Goal: Task Accomplishment & Management: Manage account settings

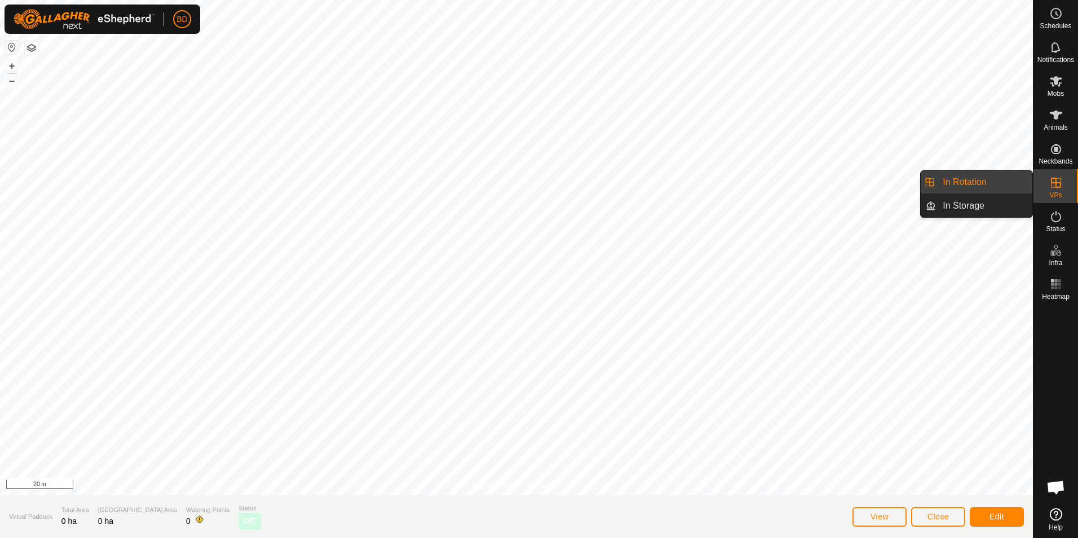
click at [996, 183] on link "In Rotation" at bounding box center [984, 182] width 96 height 23
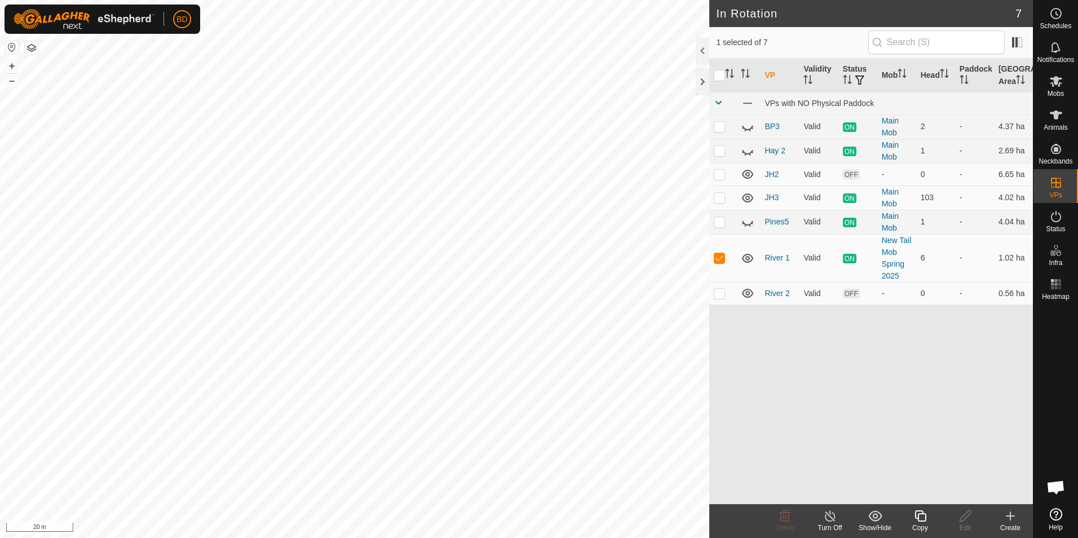
checkbox input "false"
click at [785, 520] on icon at bounding box center [785, 516] width 14 height 14
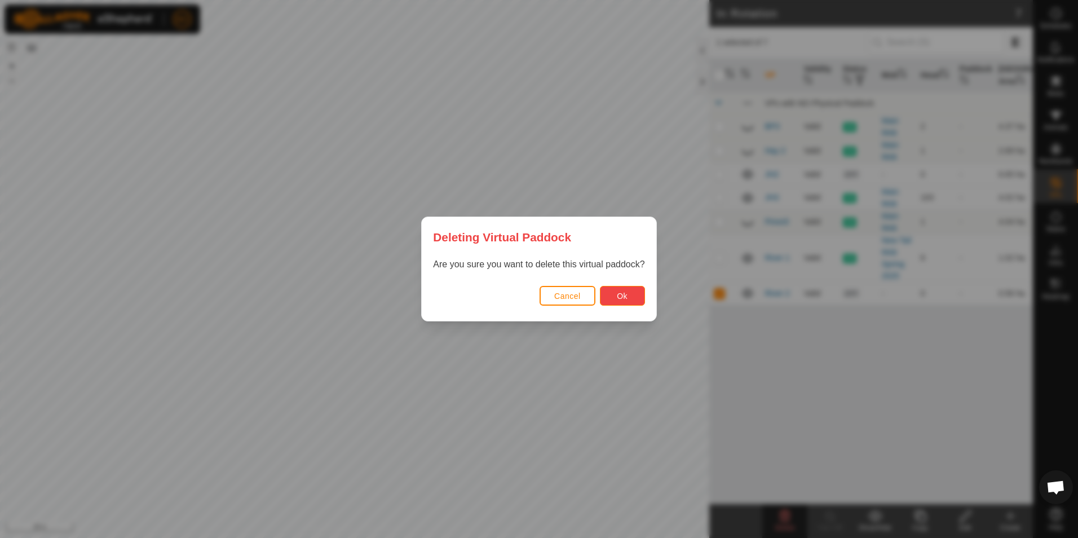
click at [617, 297] on span "Ok" at bounding box center [622, 295] width 11 height 9
checkbox input "false"
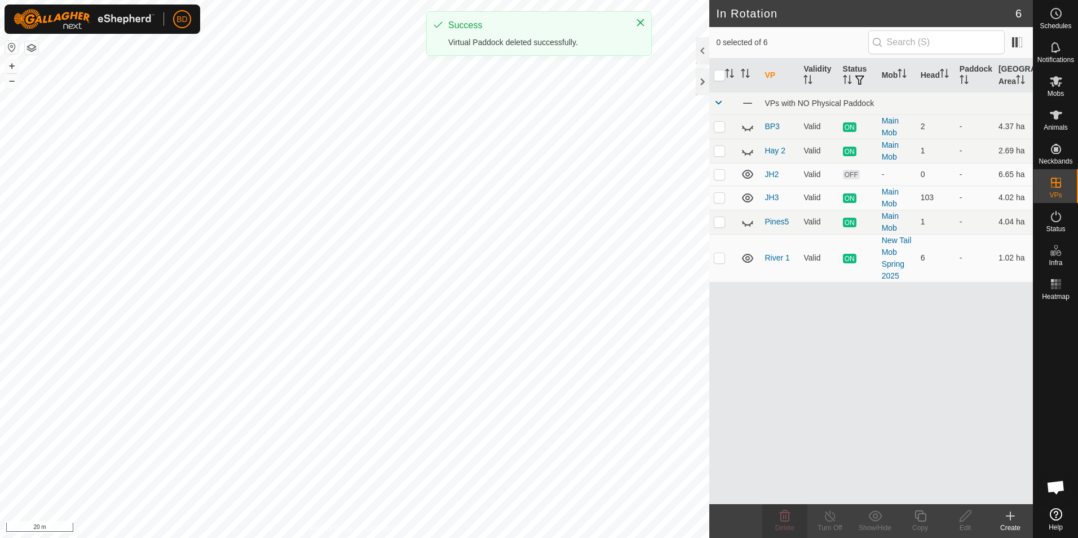
checkbox input "true"
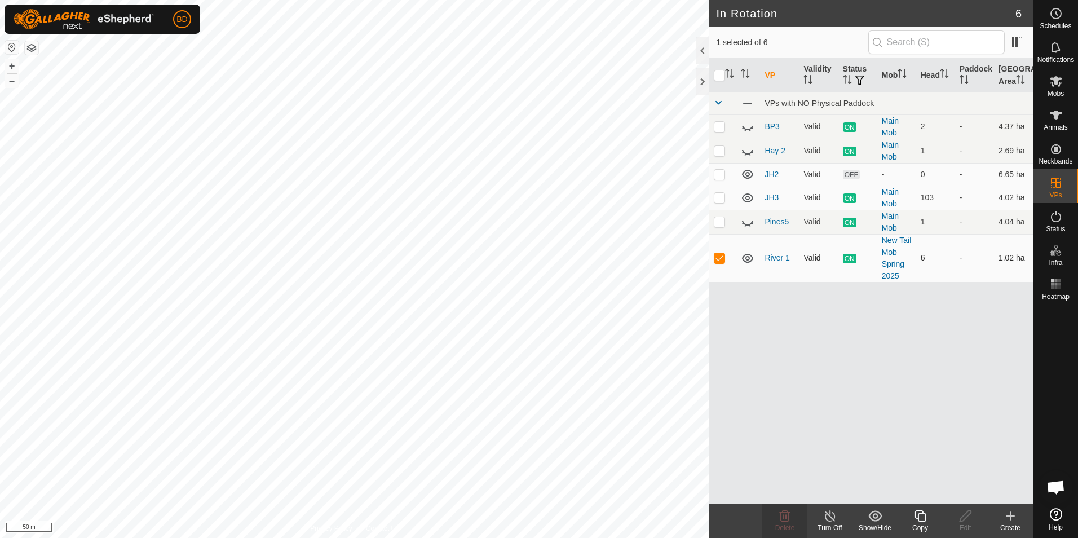
checkbox input "true"
checkbox input "false"
click at [785, 521] on icon at bounding box center [785, 515] width 11 height 11
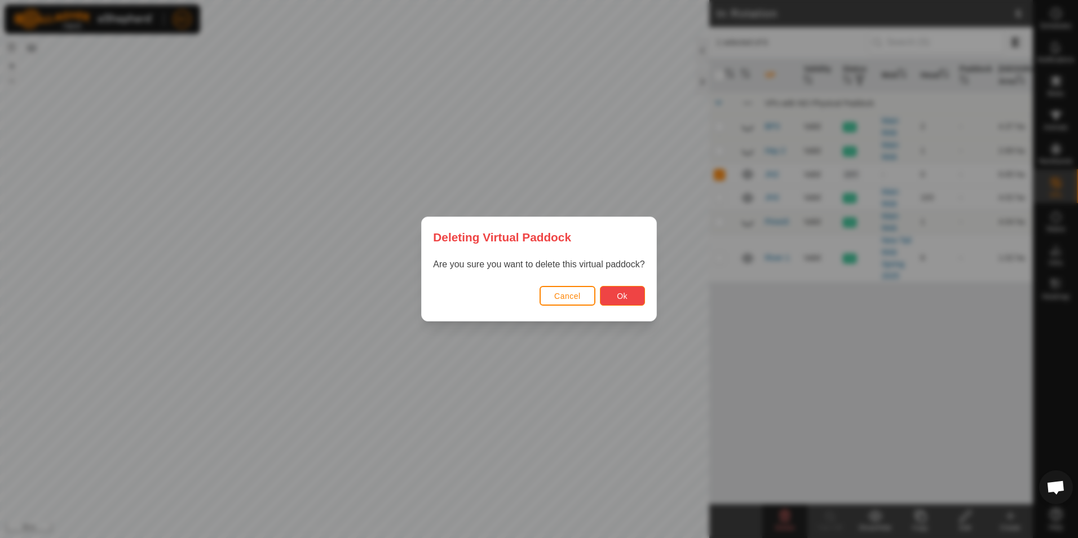
click at [629, 296] on button "Ok" at bounding box center [622, 296] width 45 height 20
checkbox input "false"
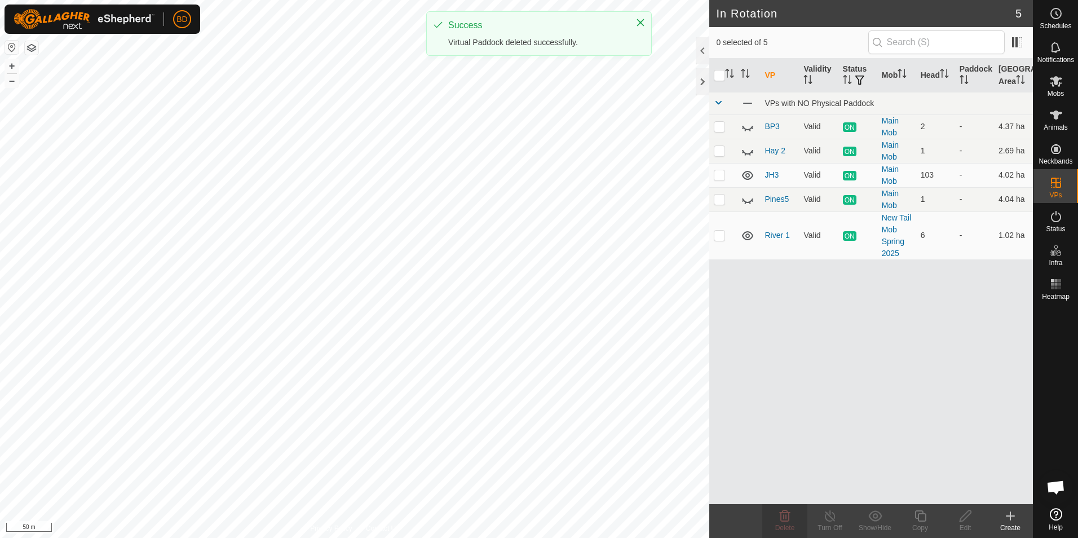
checkbox input "true"
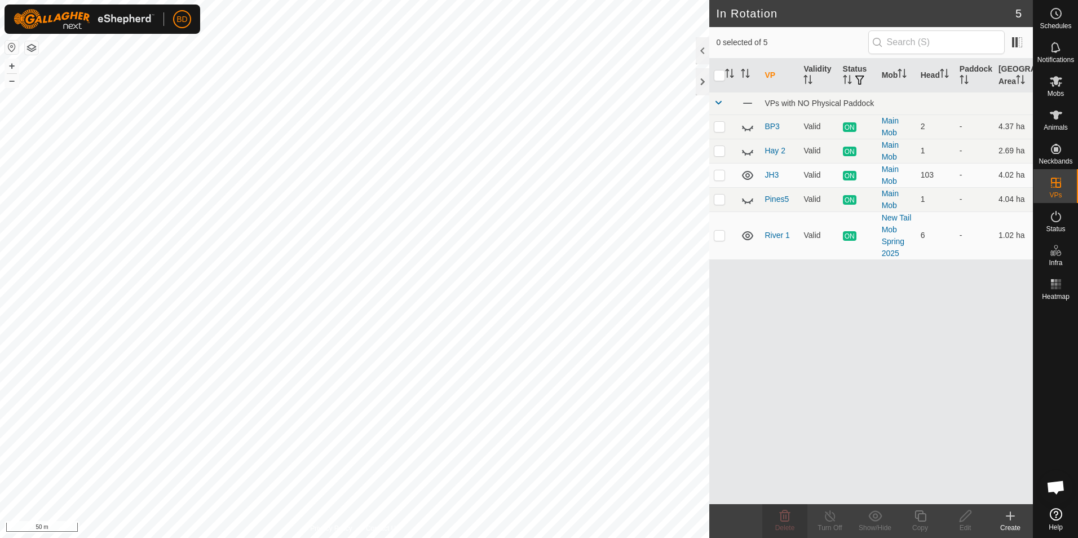
checkbox input "true"
click at [927, 518] on icon at bounding box center [920, 516] width 14 height 14
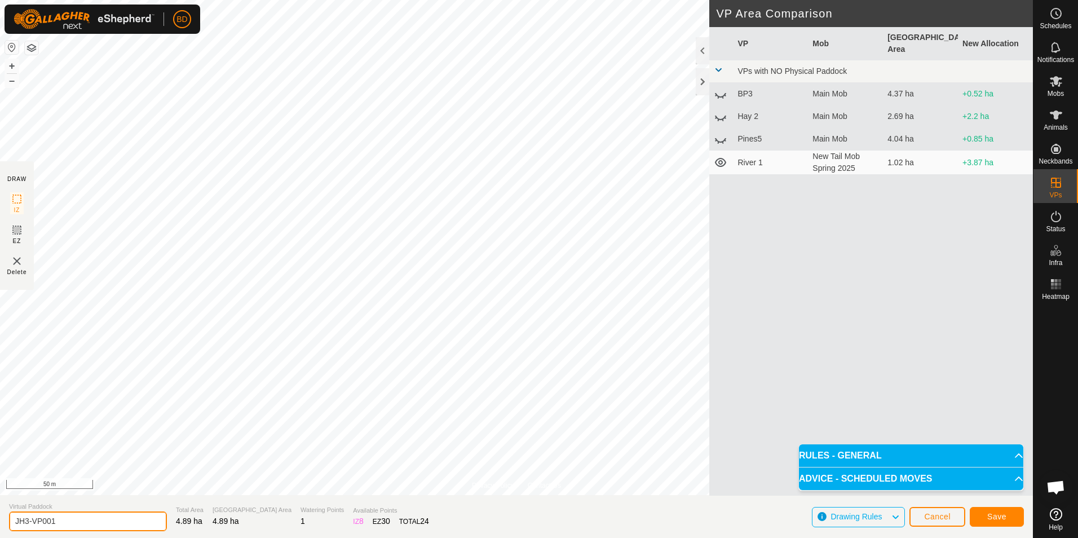
drag, startPoint x: 60, startPoint y: 519, endPoint x: -2, endPoint y: 517, distance: 62.1
click at [0, 517] on html "BD Schedules Notifications Mobs Animals Neckbands VPs Status Infra Heatmap Help…" at bounding box center [539, 269] width 1078 height 538
type input "JH4"
click at [547, 0] on html "BD Schedules Notifications Mobs Animals Neckbands VPs Status Infra Heatmap Help…" at bounding box center [539, 269] width 1078 height 538
click at [991, 515] on span "Save" at bounding box center [996, 516] width 19 height 9
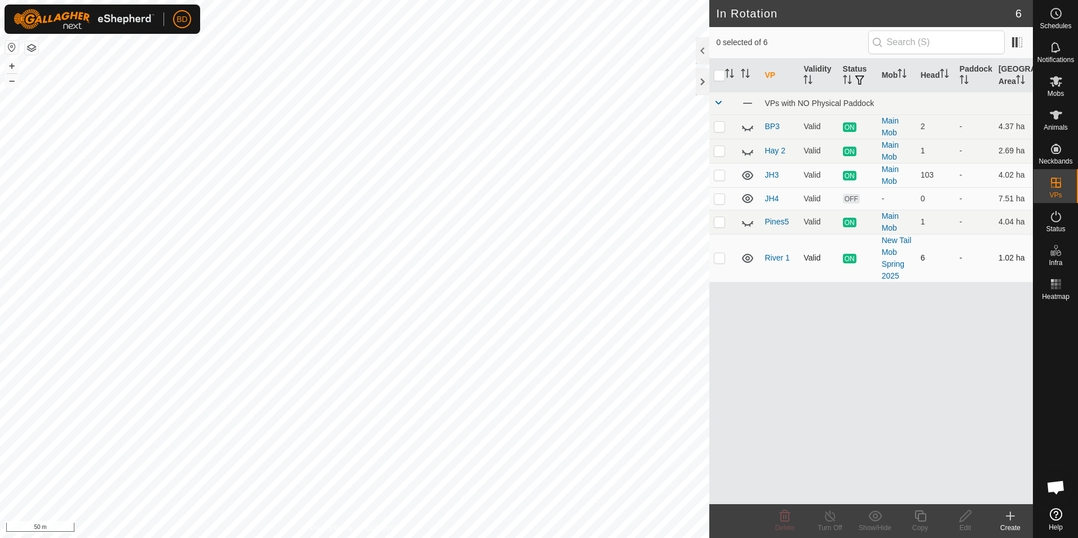
checkbox input "true"
click at [833, 517] on icon at bounding box center [830, 516] width 14 height 14
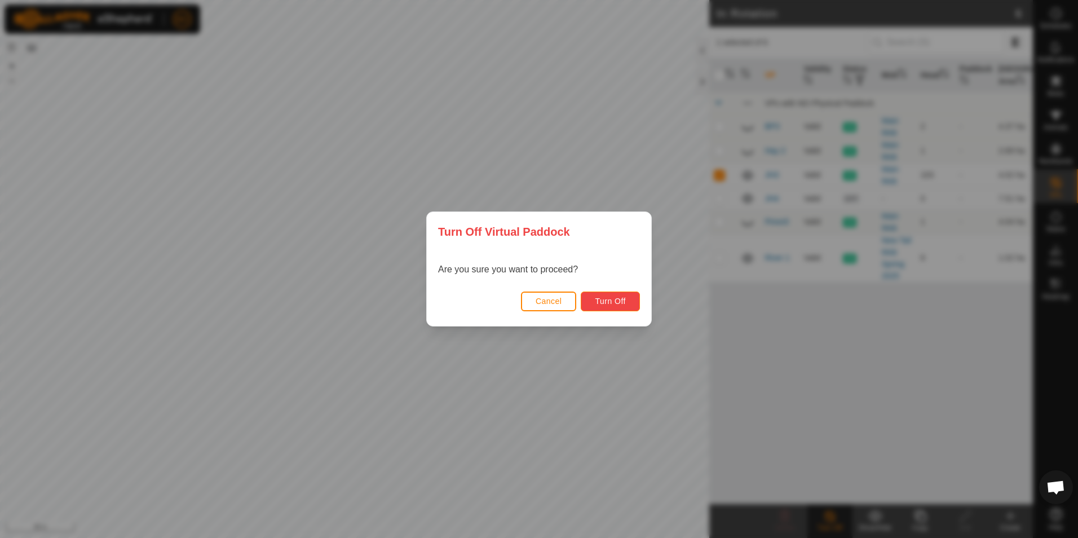
click at [621, 300] on span "Turn Off" at bounding box center [610, 301] width 31 height 9
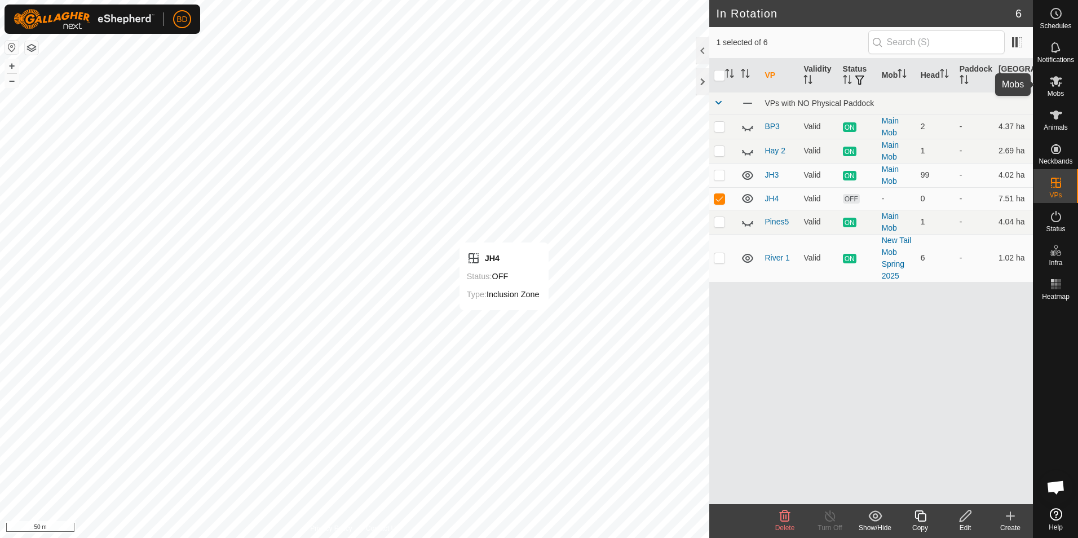
click at [1060, 86] on icon at bounding box center [1056, 81] width 14 height 14
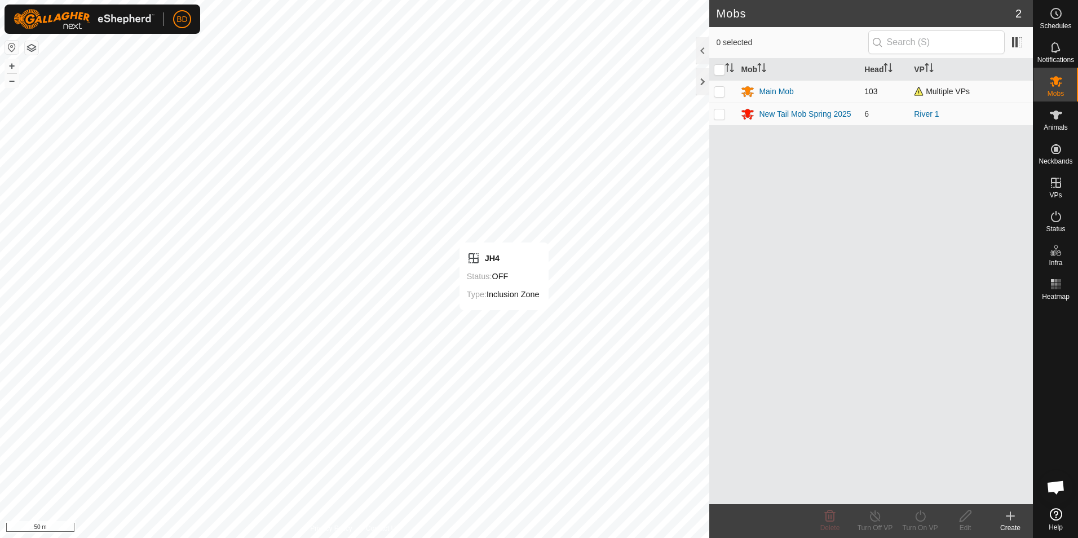
click at [717, 91] on p-checkbox at bounding box center [719, 91] width 11 height 9
checkbox input "true"
click at [924, 521] on icon at bounding box center [920, 516] width 14 height 14
click at [921, 488] on link "Now" at bounding box center [954, 491] width 112 height 23
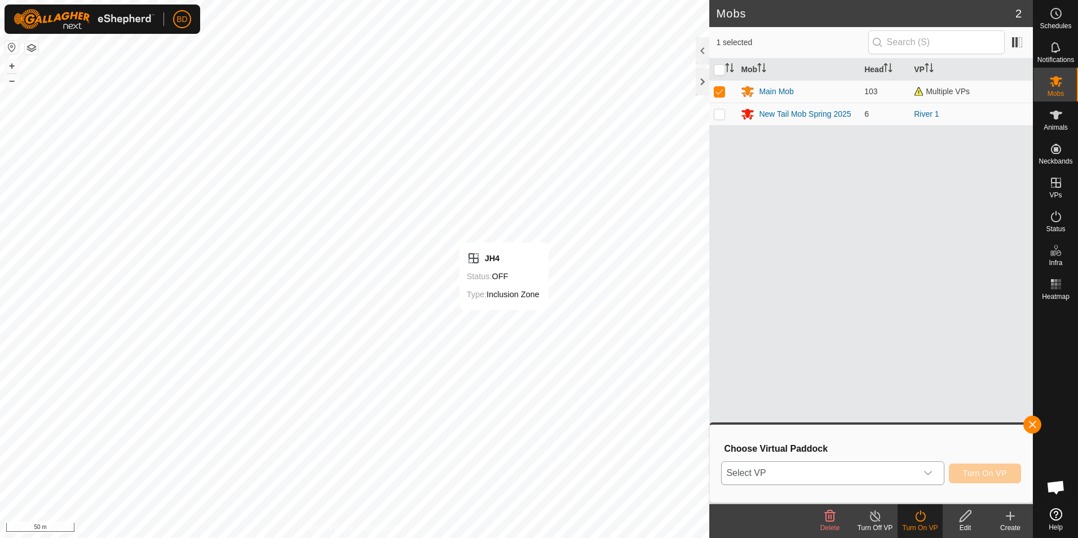
click at [932, 473] on icon "dropdown trigger" at bounding box center [927, 472] width 9 height 9
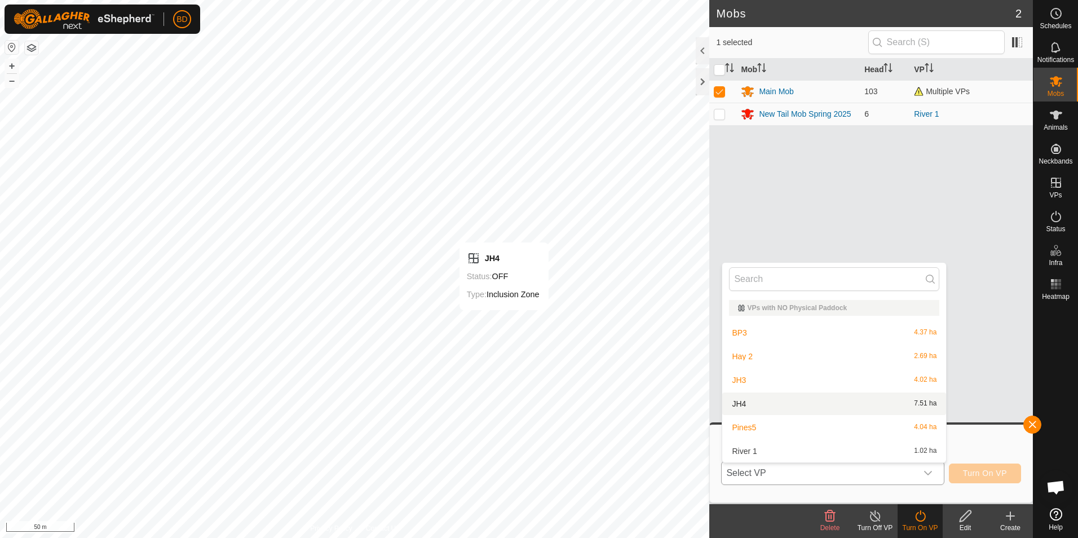
click at [771, 401] on li "JH4 7.51 ha" at bounding box center [834, 403] width 224 height 23
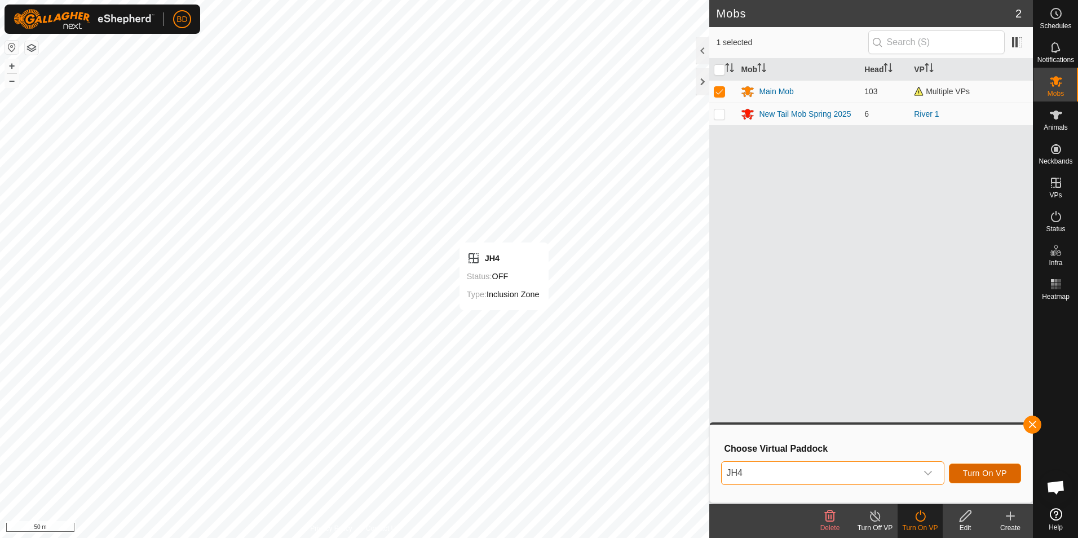
click at [987, 475] on span "Turn On VP" at bounding box center [985, 472] width 44 height 9
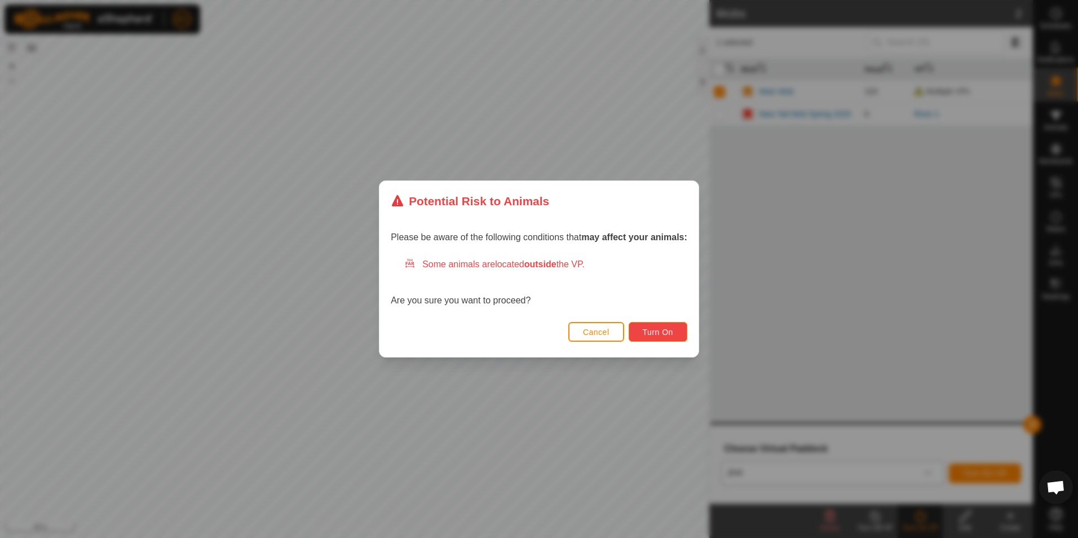
click at [659, 330] on span "Turn On" at bounding box center [658, 332] width 30 height 9
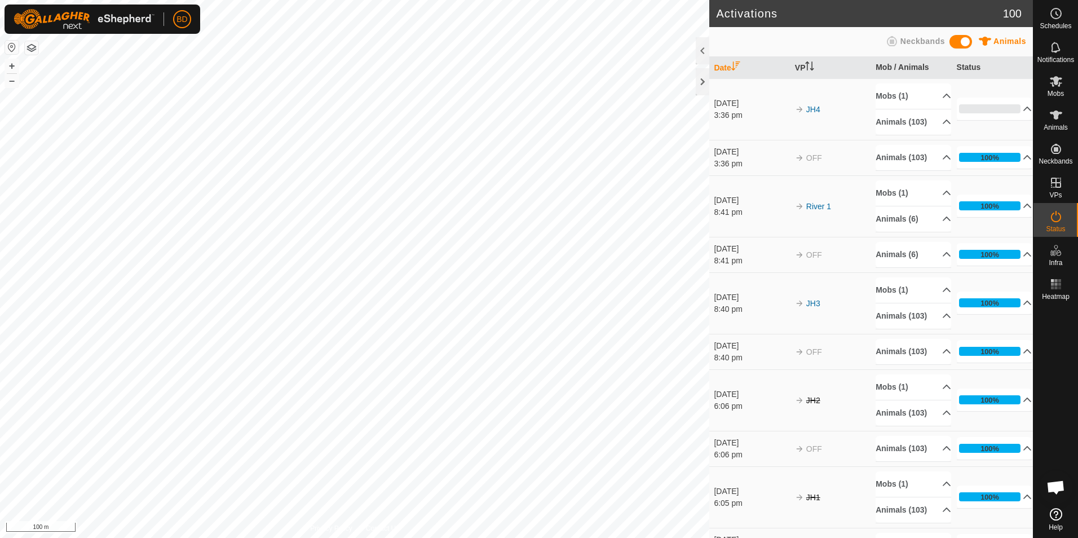
click at [30, 51] on button "button" at bounding box center [32, 48] width 14 height 14
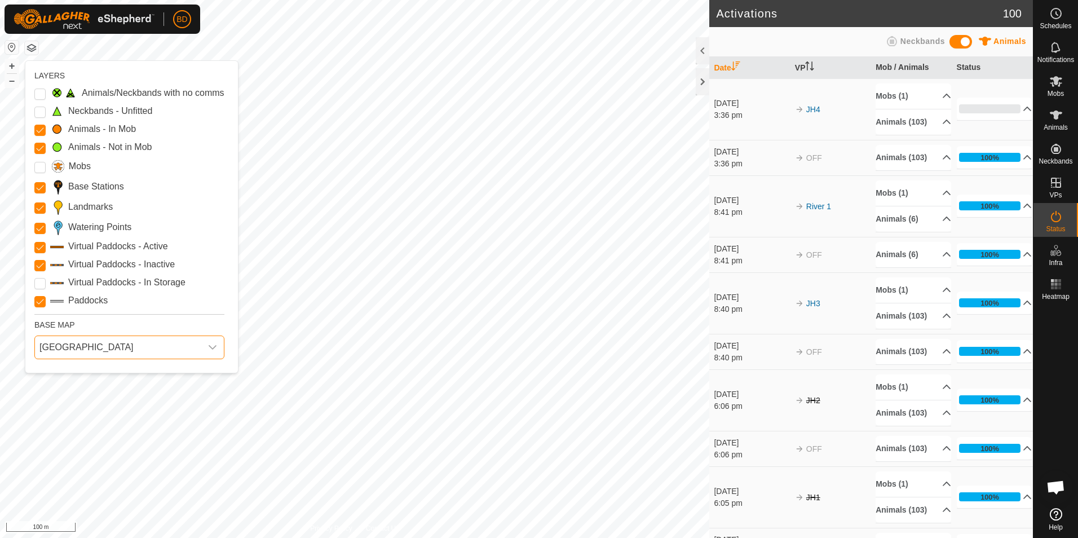
click at [197, 344] on span "New Zealand" at bounding box center [118, 347] width 166 height 23
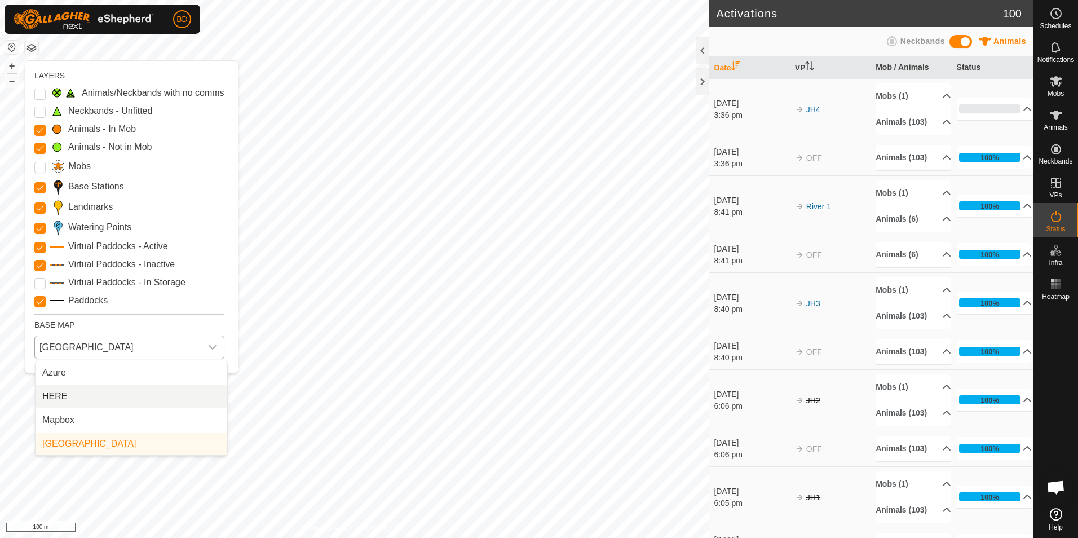
click at [58, 396] on li "HERE" at bounding box center [132, 396] width 192 height 23
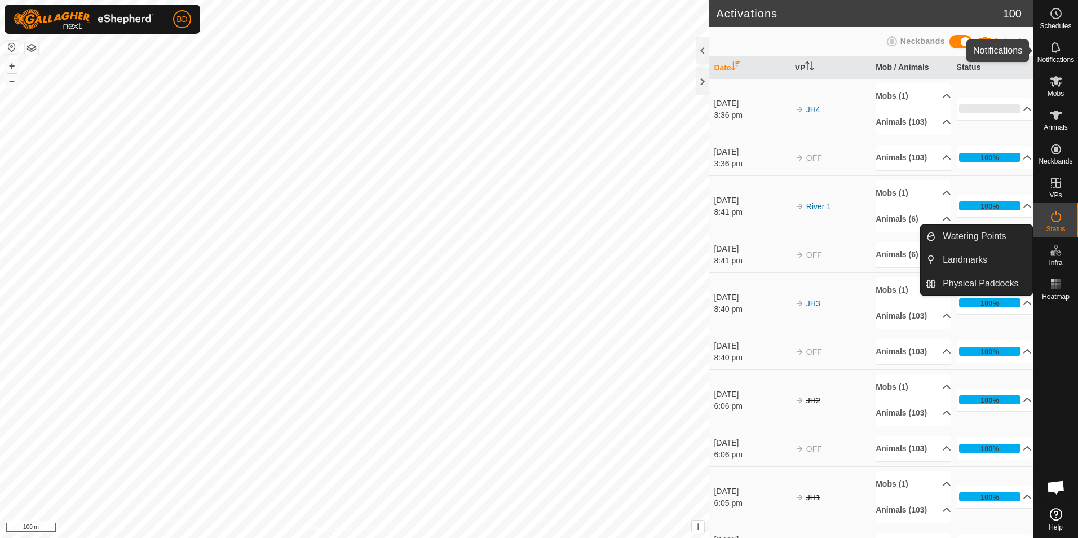
click at [1059, 56] on span "Notifications" at bounding box center [1055, 59] width 37 height 7
